Goal: Task Accomplishment & Management: Manage account settings

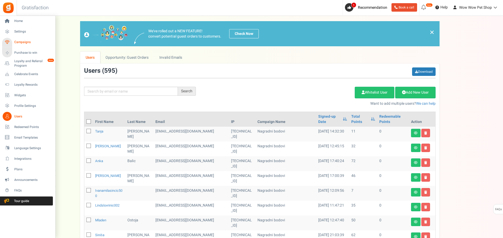
click at [21, 41] on span "Campaigns" at bounding box center [32, 42] width 37 height 4
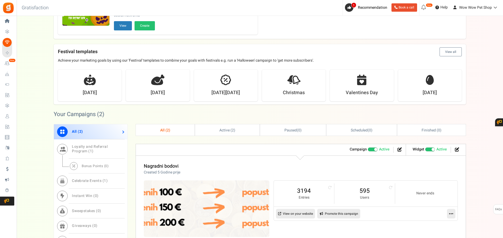
scroll to position [108, 0]
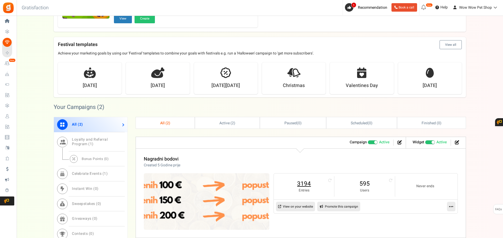
click at [305, 182] on link "3194" at bounding box center [304, 183] width 50 height 8
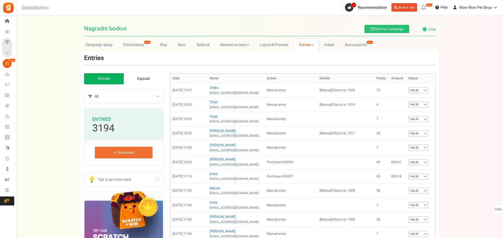
click at [95, 90] on select "All Manual entry Subscribe to our mailing list Pretplati se na našu listu promo…" at bounding box center [129, 96] width 68 height 13
select select "178812"
click option "Subscribe to our mailing list" at bounding box center [0, 0] width 0 height 0
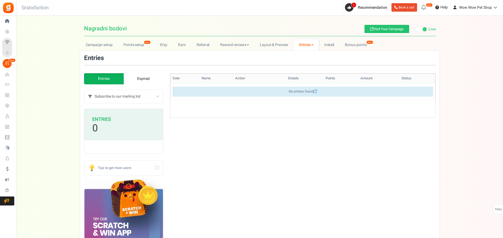
click at [95, 90] on select "All Manual entry Subscribe to our mailing list Pretplati se na našu listu promo…" at bounding box center [129, 96] width 68 height 13
select select "185347"
click option "Pretplati se na našu listu promotivnih ponuda" at bounding box center [0, 0] width 0 height 0
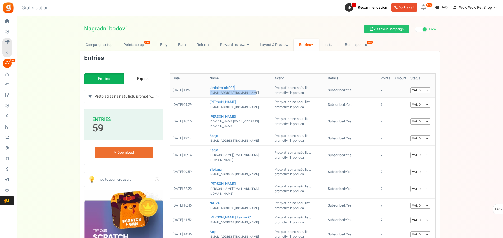
drag, startPoint x: 207, startPoint y: 92, endPoint x: 249, endPoint y: 94, distance: 41.8
click at [249, 94] on tr "[DATE] 11:51 lindslovrinic002 [EMAIL_ADDRESS][DOMAIN_NAME] Pretplati se na našu…" at bounding box center [302, 90] width 265 height 14
copy td "[EMAIL_ADDRESS][DOMAIN_NAME]"
drag, startPoint x: 207, startPoint y: 107, endPoint x: 242, endPoint y: 107, distance: 35.2
click at [242, 107] on tr "[DATE] 09:29 [PERSON_NAME] [PERSON_NAME][EMAIL_ADDRESS][DOMAIN_NAME] Pretplati …" at bounding box center [302, 105] width 265 height 14
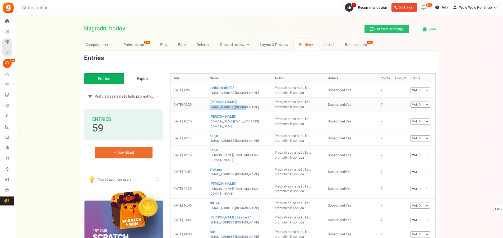
copy td "[EMAIL_ADDRESS][DOMAIN_NAME]"
